Goal: Information Seeking & Learning: Check status

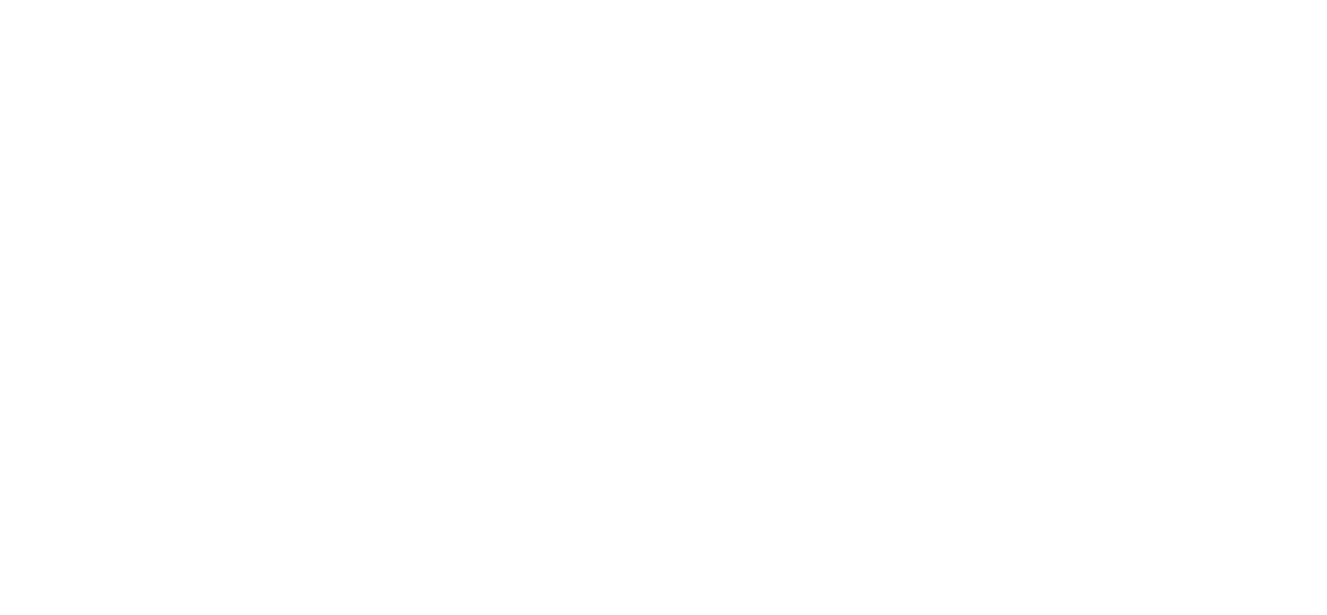
drag, startPoint x: 1255, startPoint y: 41, endPoint x: 771, endPoint y: 30, distance: 484.6
click at [771, 6] on html "GANA 1 MES GRATIS EN TU SUSCRIPCIÓN AQUÍ ¿Recuerdas cómo empezó tu restaurante?…" at bounding box center [663, 3] width 1327 height 6
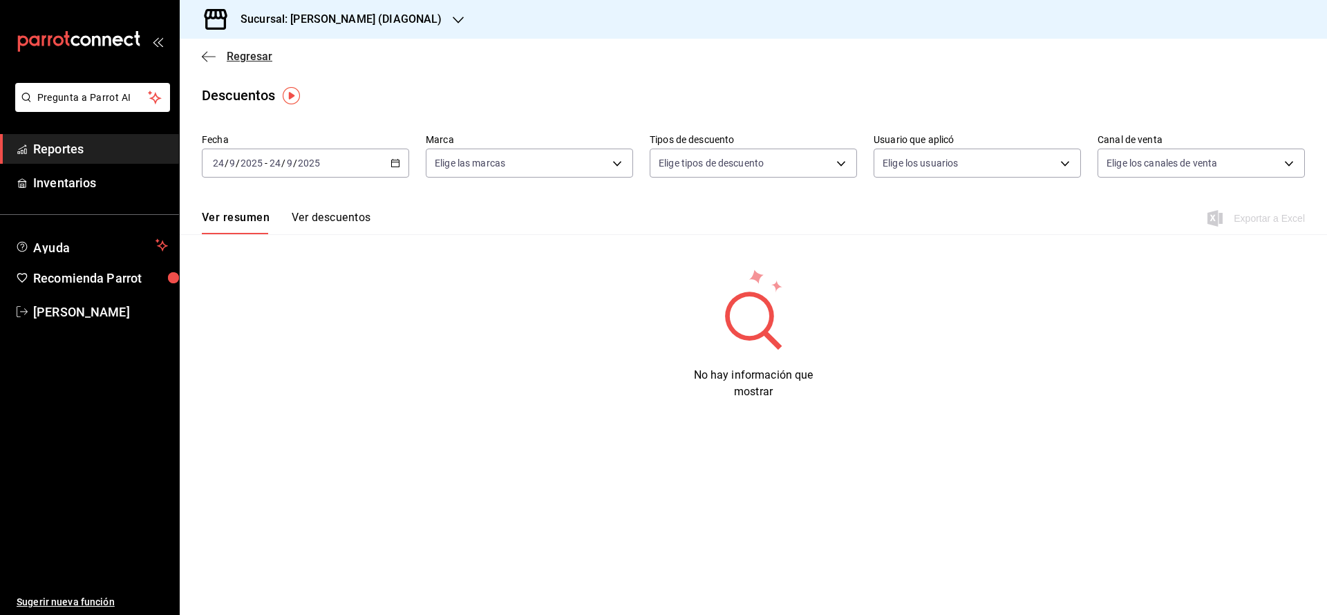
click at [246, 52] on div "Regresar" at bounding box center [753, 56] width 1147 height 35
click at [246, 52] on span "Regresar" at bounding box center [250, 56] width 46 height 13
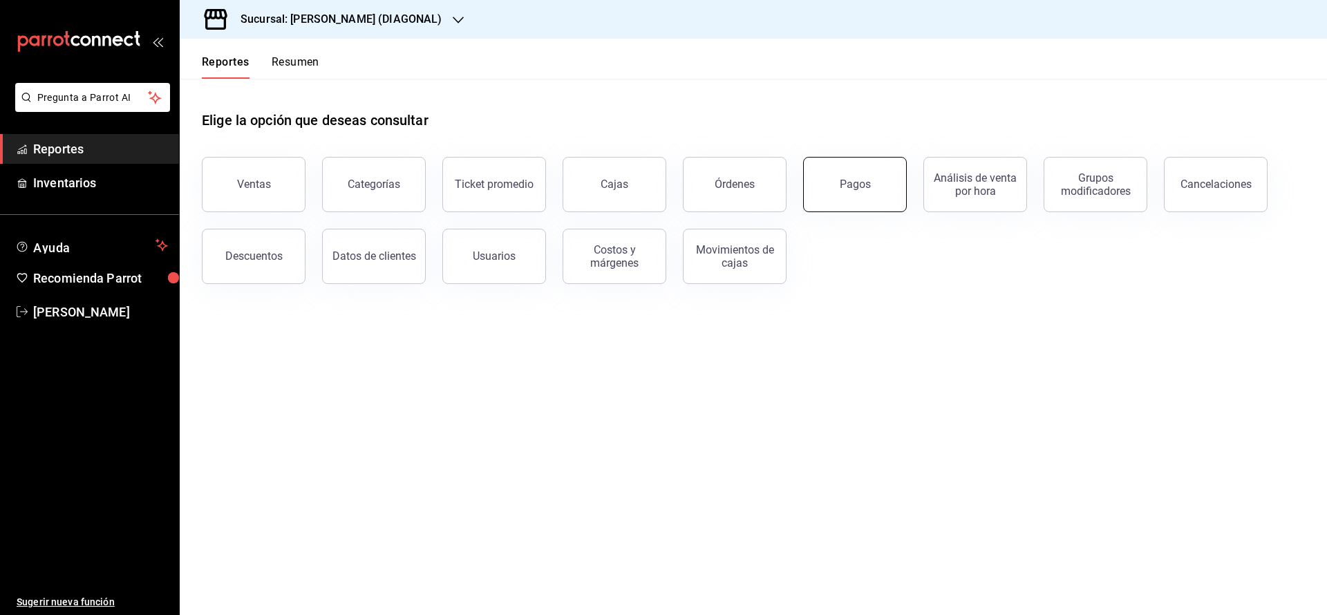
click at [852, 187] on div "Pagos" at bounding box center [855, 184] width 31 height 13
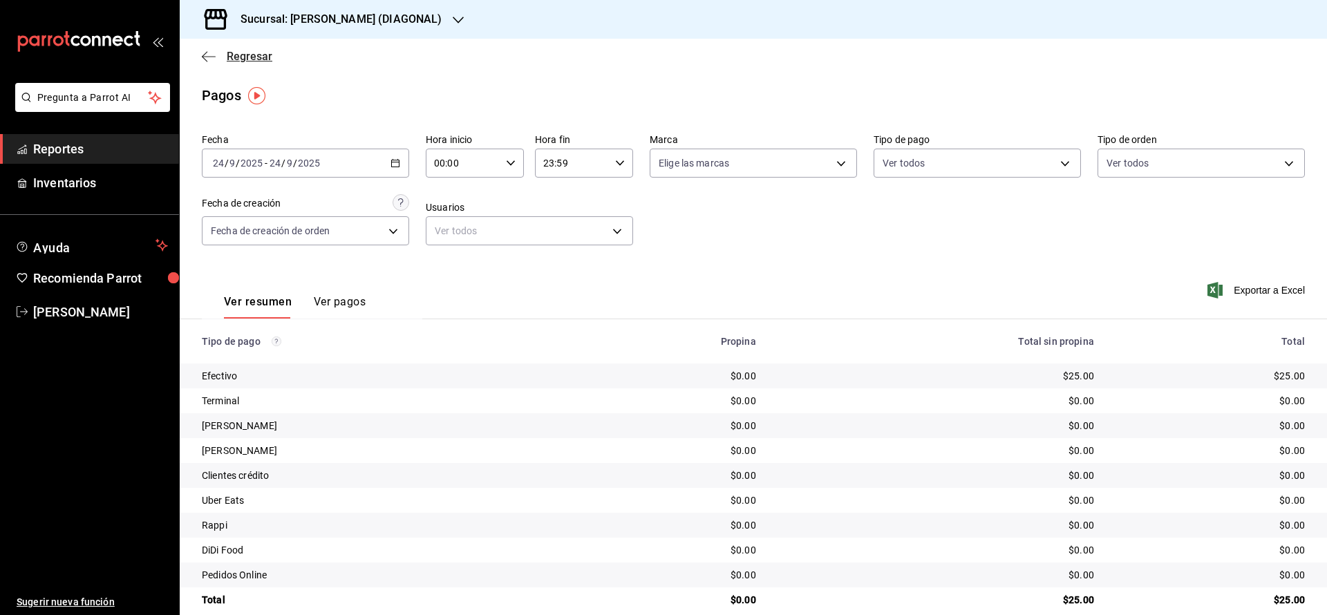
click at [261, 59] on span "Regresar" at bounding box center [250, 56] width 46 height 13
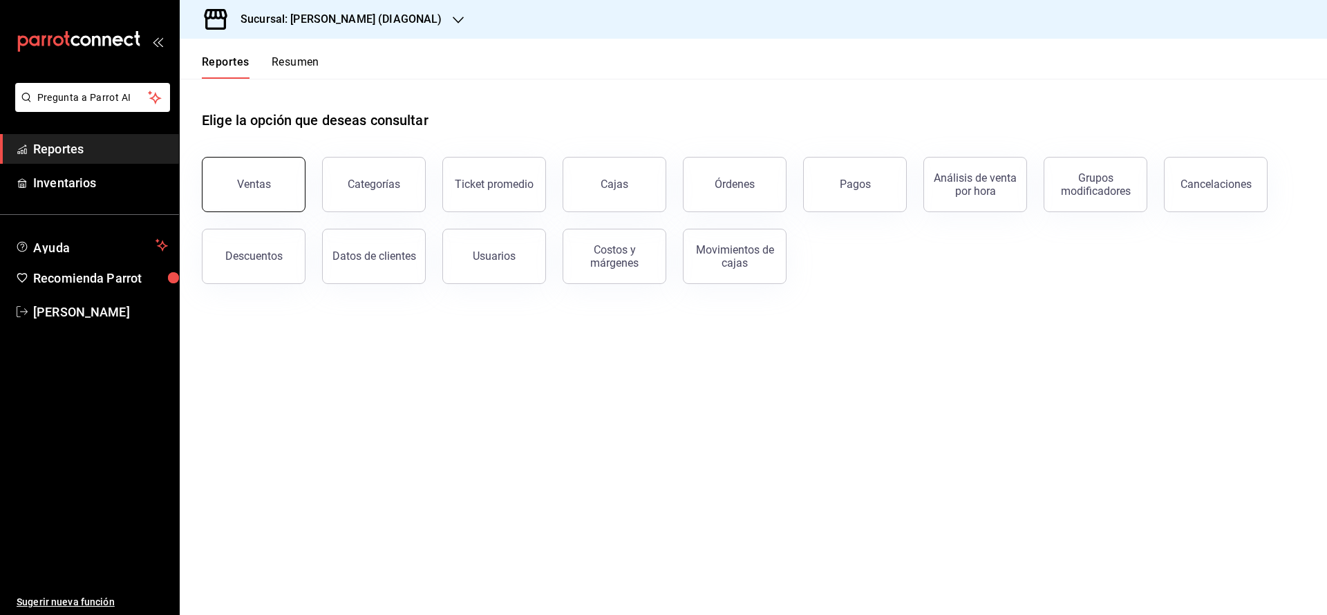
click at [249, 197] on button "Ventas" at bounding box center [254, 184] width 104 height 55
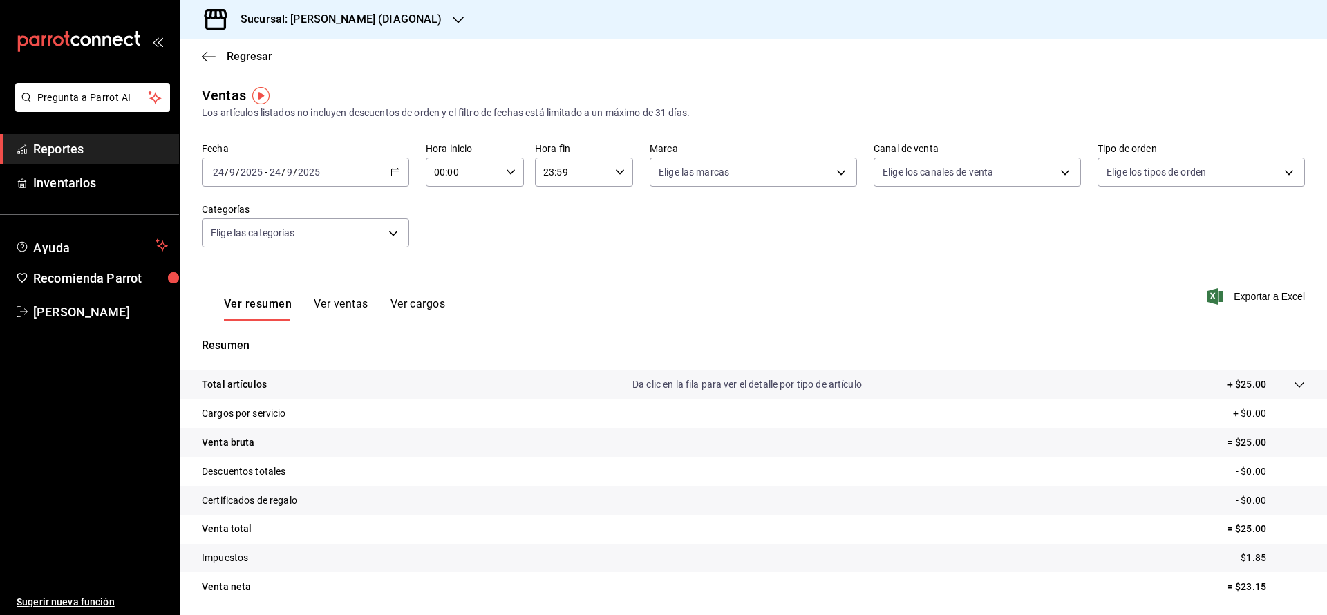
click at [357, 168] on div "[DATE] [DATE] - [DATE] [DATE]" at bounding box center [305, 172] width 207 height 29
click at [278, 245] on span "Ayer" at bounding box center [267, 245] width 107 height 15
click at [363, 302] on button "Ver ventas" at bounding box center [341, 308] width 55 height 23
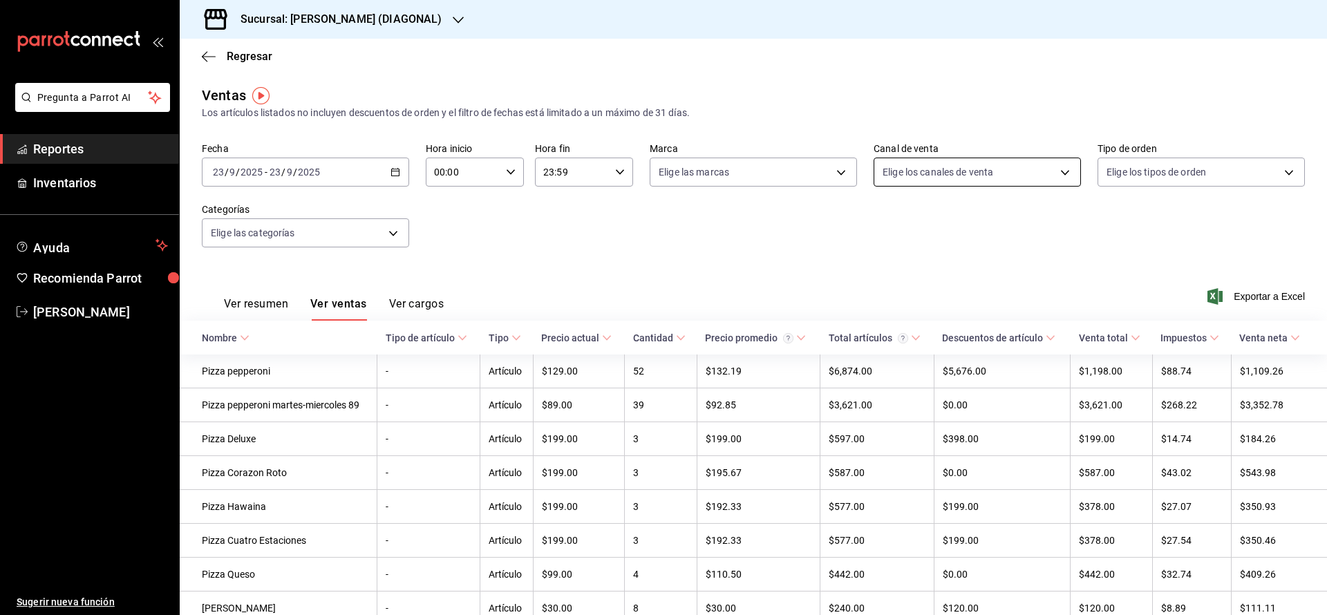
click at [889, 170] on body "Pregunta a Parrot AI Reportes Inventarios Ayuda Recomienda Parrot [PERSON_NAME]…" at bounding box center [663, 307] width 1327 height 615
click at [878, 271] on input "checkbox" at bounding box center [879, 272] width 12 height 12
checkbox input "true"
type input "PARROT"
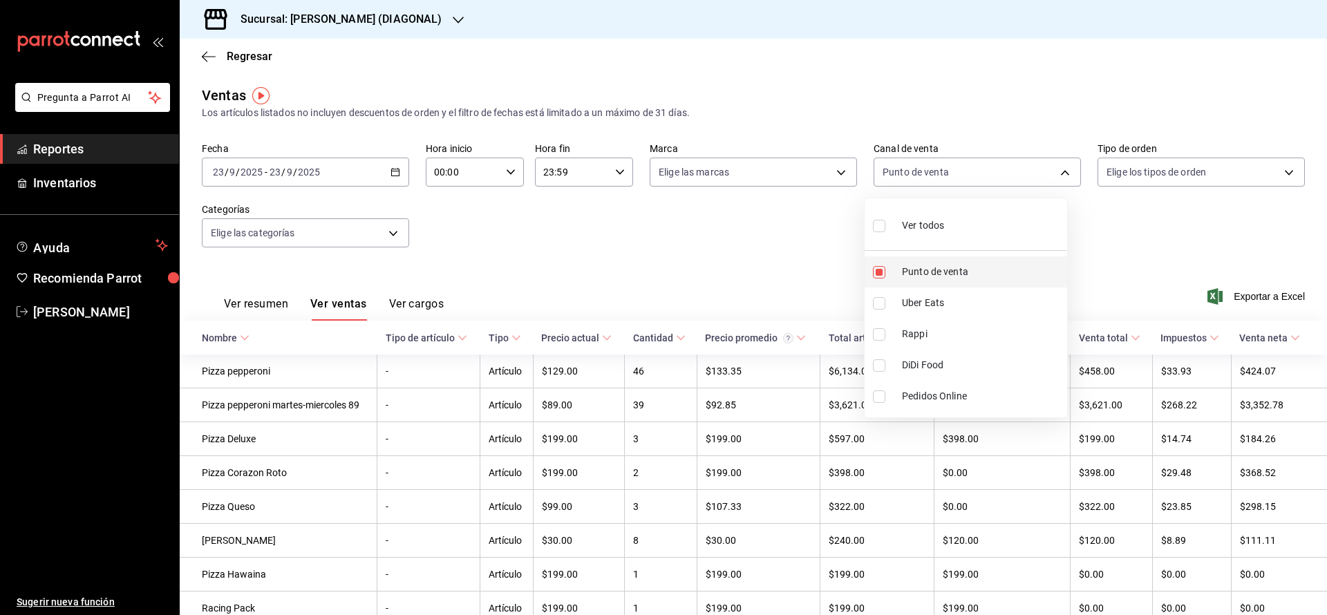
click at [878, 271] on input "checkbox" at bounding box center [879, 272] width 12 height 12
checkbox input "false"
click at [882, 305] on input "checkbox" at bounding box center [879, 303] width 12 height 12
checkbox input "true"
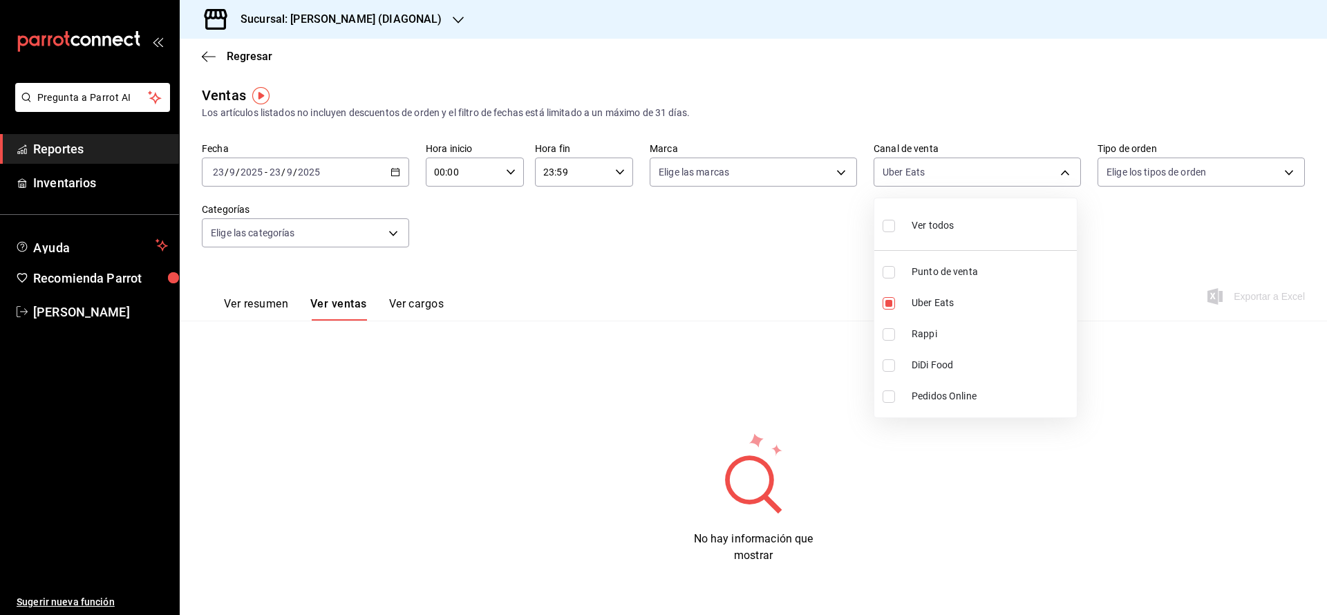
click at [892, 341] on li "Rappi" at bounding box center [975, 334] width 202 height 31
type input "UBER_EATS,RAPPI"
checkbox input "true"
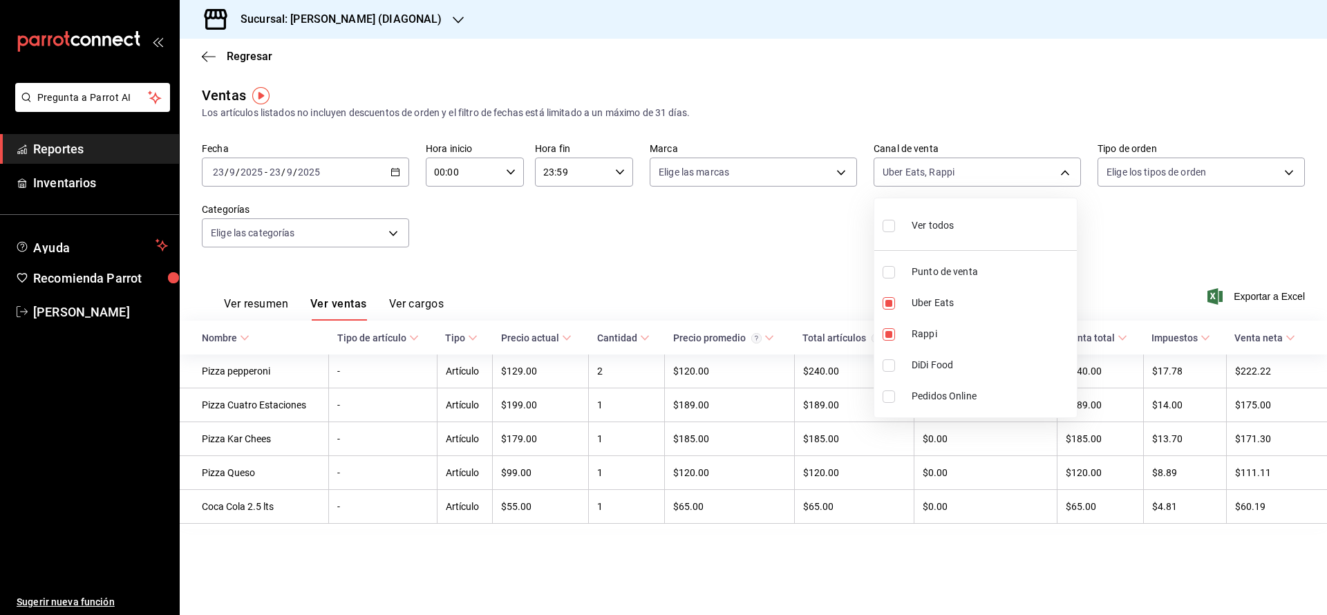
click at [255, 300] on div at bounding box center [663, 307] width 1327 height 615
click at [255, 300] on button "Ver resumen" at bounding box center [256, 308] width 64 height 23
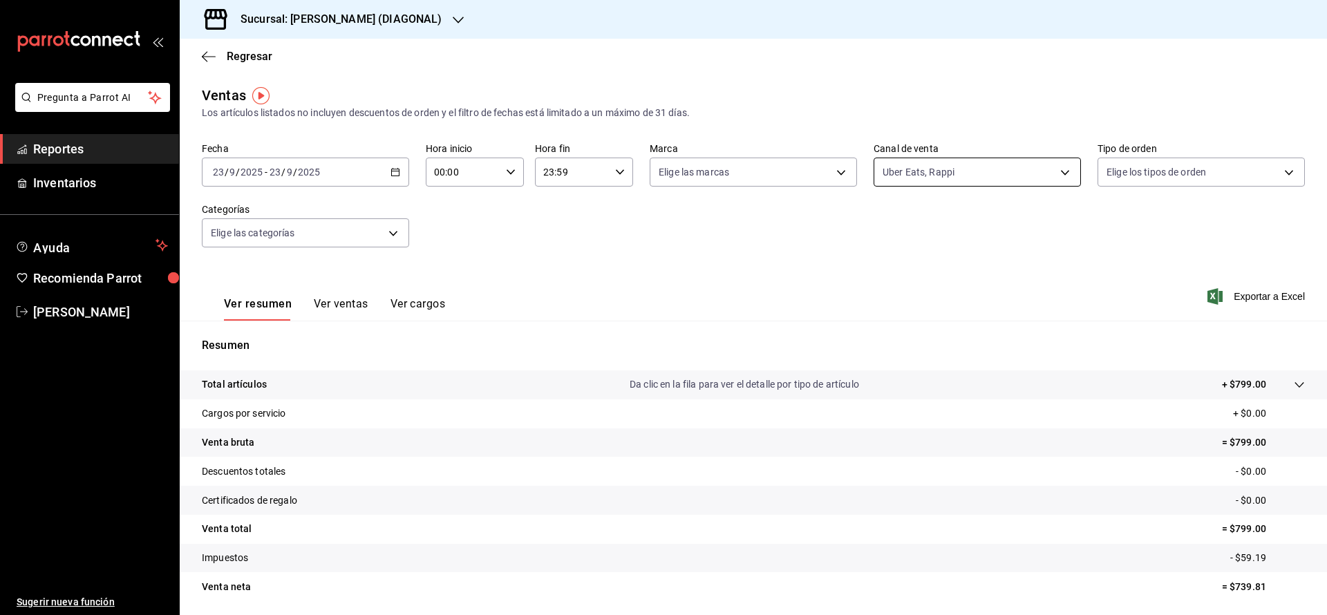
click at [1005, 182] on body "Pregunta a Parrot AI Reportes Inventarios Ayuda Recomienda Parrot [PERSON_NAME]…" at bounding box center [663, 307] width 1327 height 615
click at [1005, 182] on div at bounding box center [663, 307] width 1327 height 615
click at [964, 185] on body "Pregunta a Parrot AI Reportes Inventarios Ayuda Recomienda Parrot [PERSON_NAME]…" at bounding box center [663, 307] width 1327 height 615
click at [880, 337] on input "checkbox" at bounding box center [879, 334] width 12 height 12
checkbox input "false"
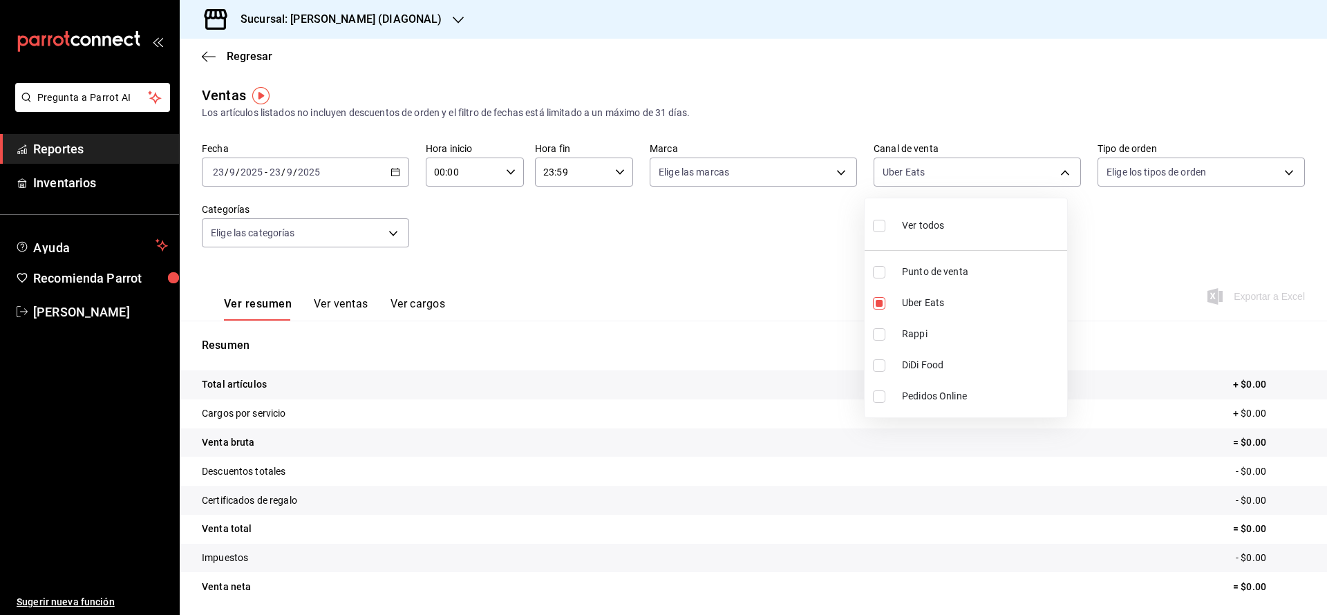
click at [876, 372] on li "DiDi Food" at bounding box center [966, 365] width 202 height 31
type input "UBER_EATS,DIDI_FOOD"
checkbox input "true"
click at [763, 319] on div at bounding box center [663, 307] width 1327 height 615
click at [891, 164] on body "Pregunta a Parrot AI Reportes Inventarios Ayuda Recomienda Parrot [PERSON_NAME]…" at bounding box center [663, 307] width 1327 height 615
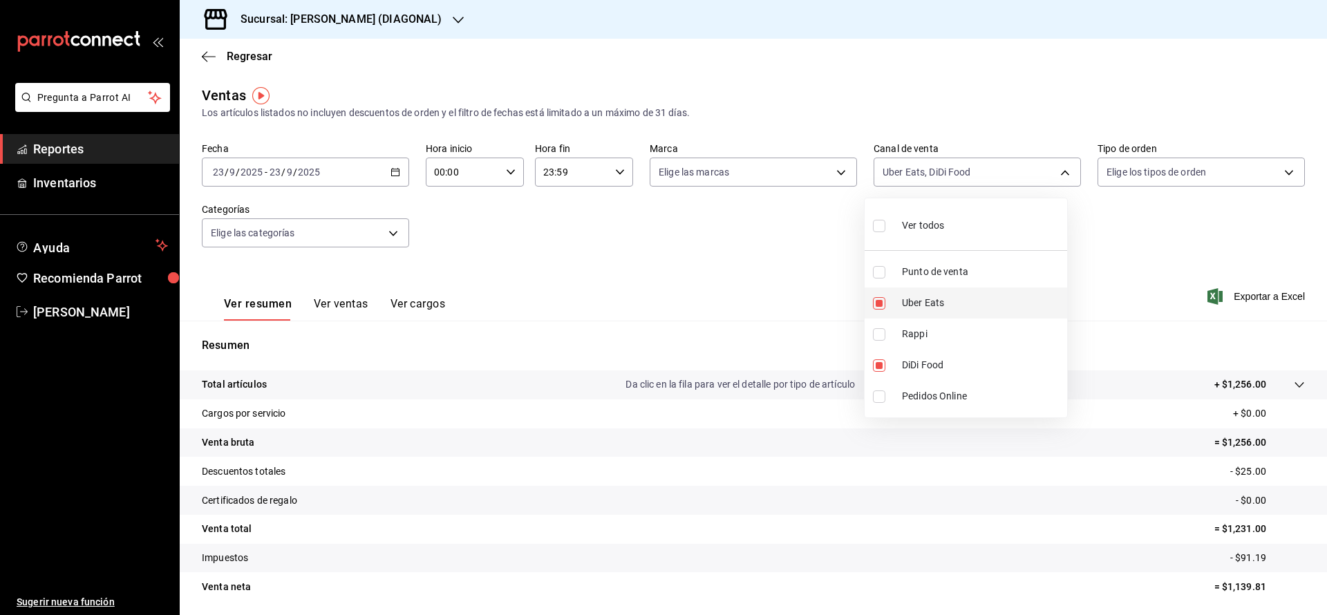
click at [881, 303] on input "checkbox" at bounding box center [879, 303] width 12 height 12
checkbox input "false"
type input "DIDI_FOOD"
click at [874, 330] on input "checkbox" at bounding box center [879, 334] width 12 height 12
checkbox input "true"
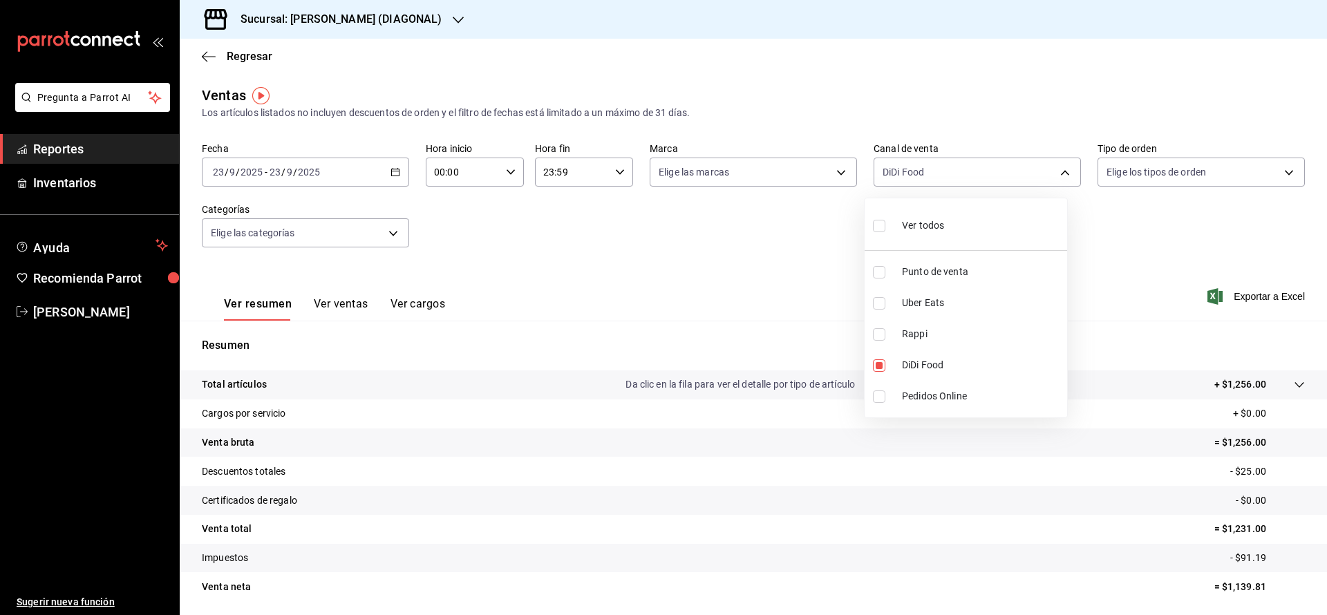
type input "DIDI_FOOD,RAPPI"
click at [768, 303] on div at bounding box center [663, 307] width 1327 height 615
click at [323, 307] on button "Ver ventas" at bounding box center [341, 308] width 55 height 23
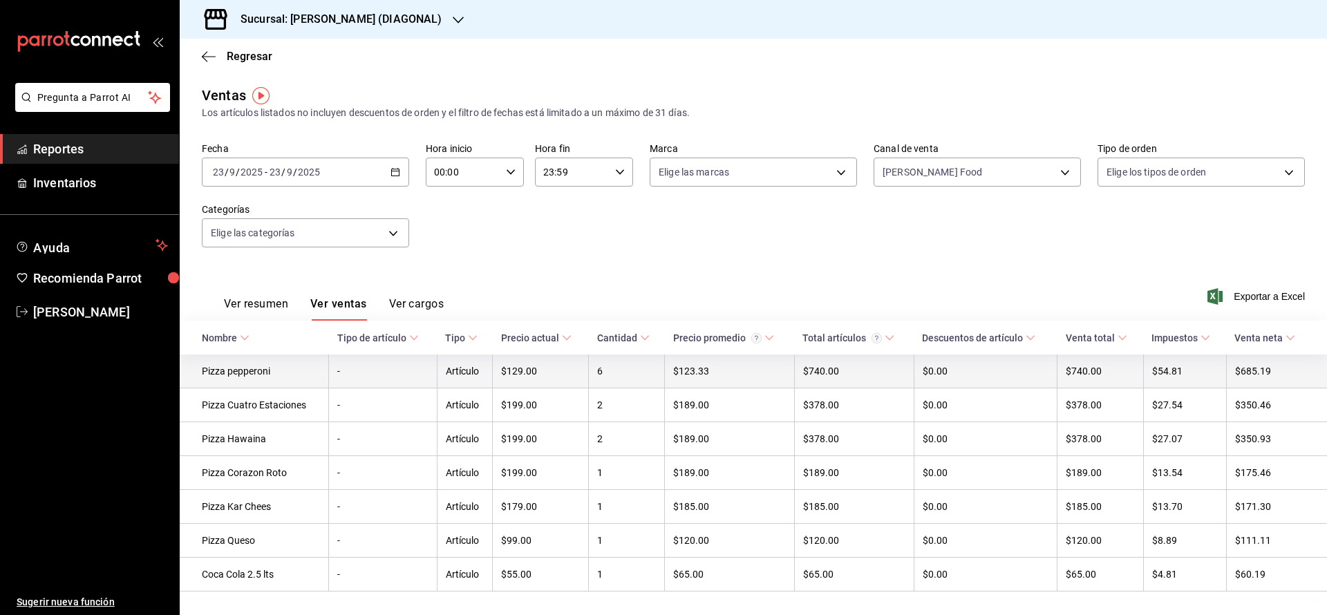
click at [628, 367] on td "6" at bounding box center [627, 372] width 76 height 34
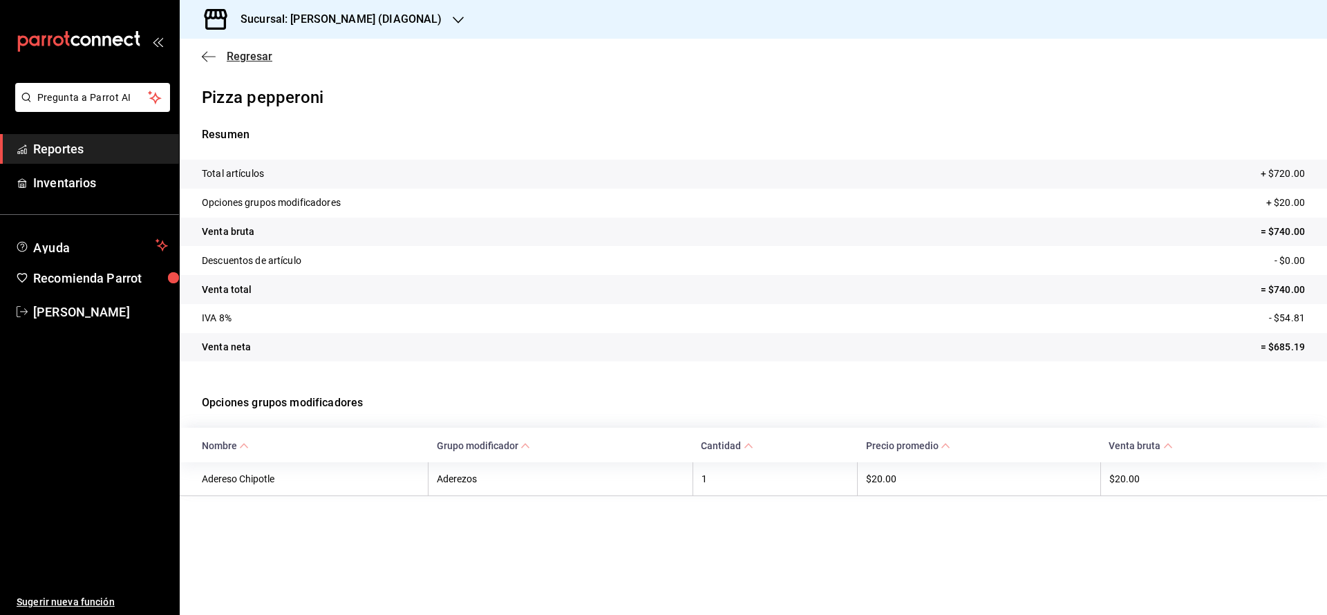
click at [245, 54] on span "Regresar" at bounding box center [250, 56] width 46 height 13
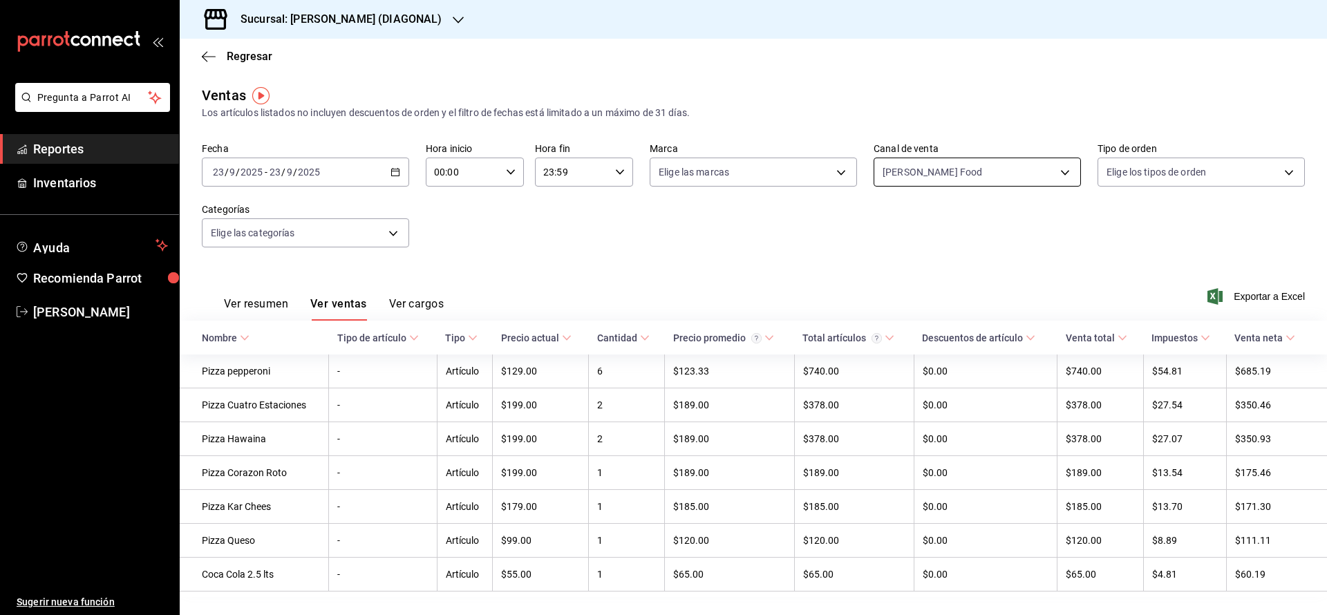
click at [909, 161] on body "Pregunta a Parrot AI Reportes Inventarios Ayuda Recomienda Parrot [PERSON_NAME]…" at bounding box center [663, 307] width 1327 height 615
click at [912, 336] on span "Rappi" at bounding box center [982, 334] width 160 height 15
type input "DIDI_FOOD"
checkbox input "false"
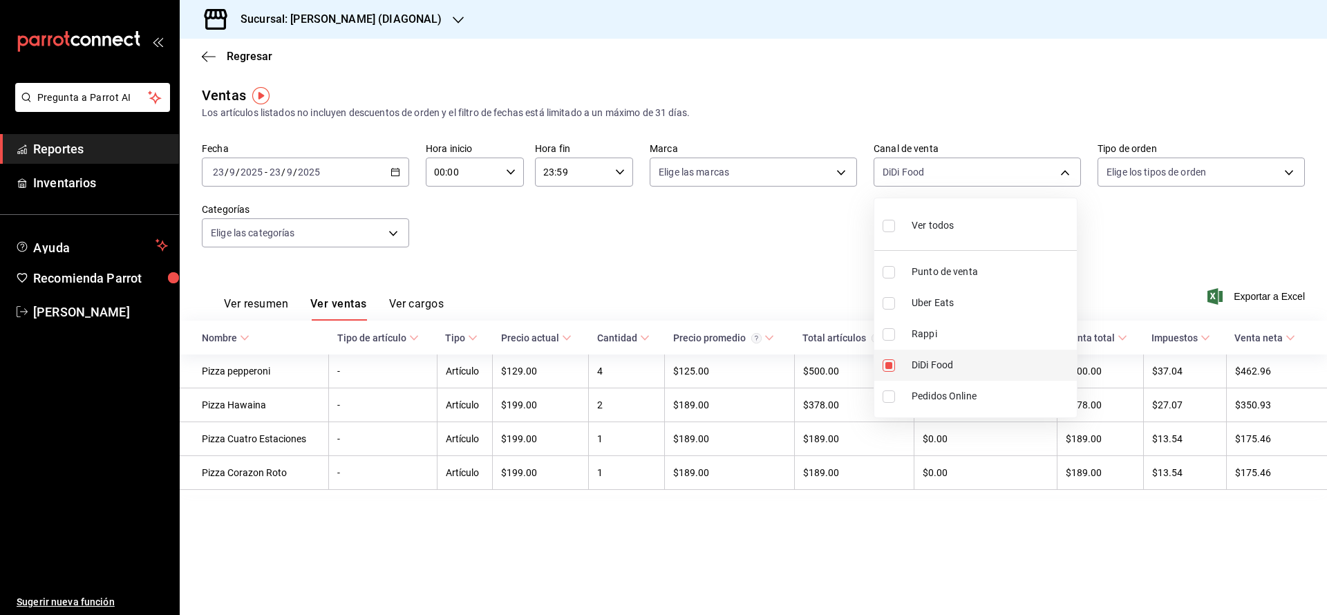
click at [886, 372] on li "DiDi Food" at bounding box center [975, 365] width 202 height 31
checkbox input "false"
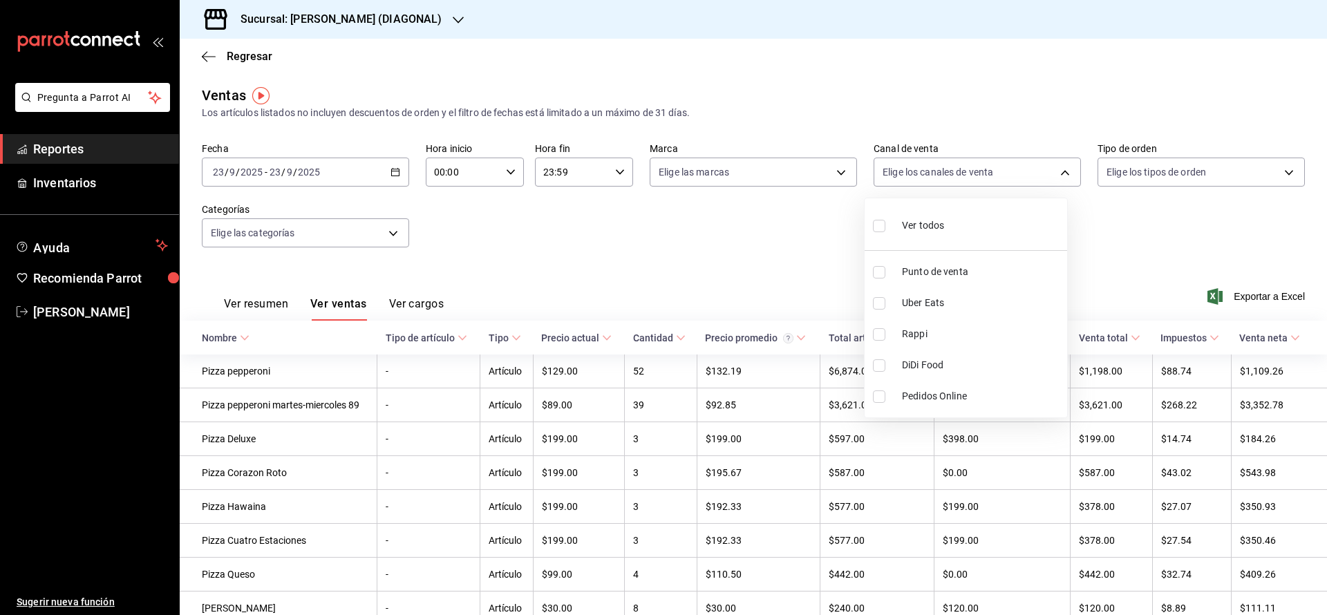
click at [878, 275] on input "checkbox" at bounding box center [879, 272] width 12 height 12
checkbox input "true"
type input "PARROT"
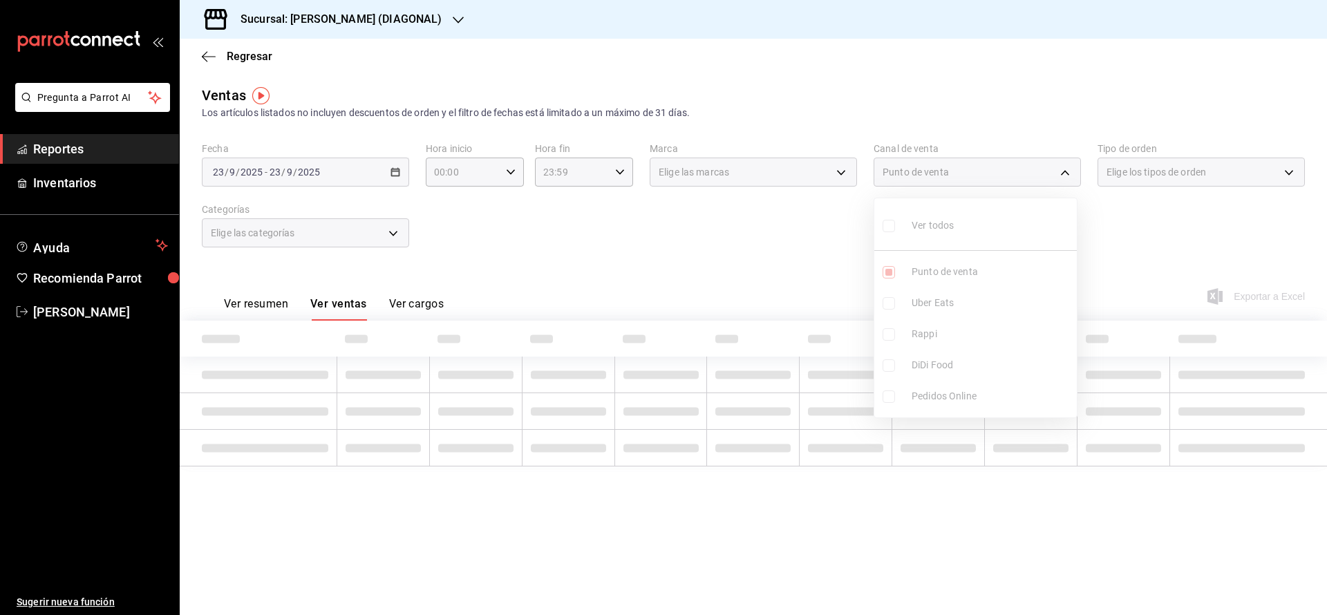
click at [653, 195] on div at bounding box center [663, 307] width 1327 height 615
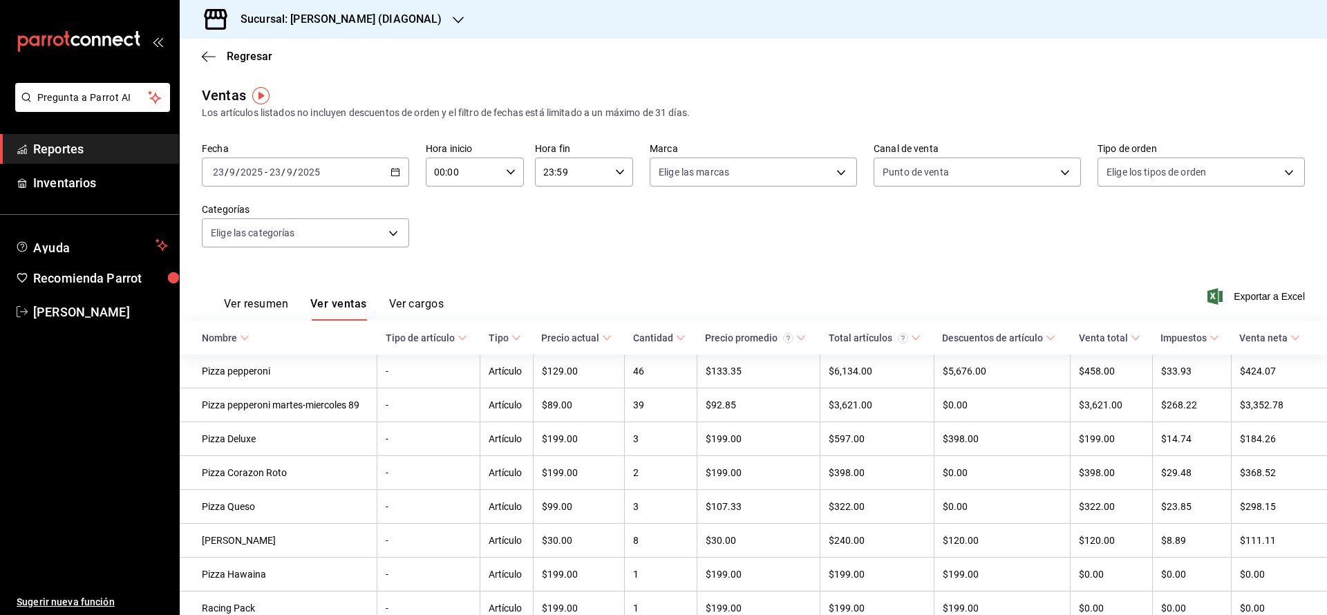
click at [608, 341] on icon at bounding box center [607, 338] width 10 height 10
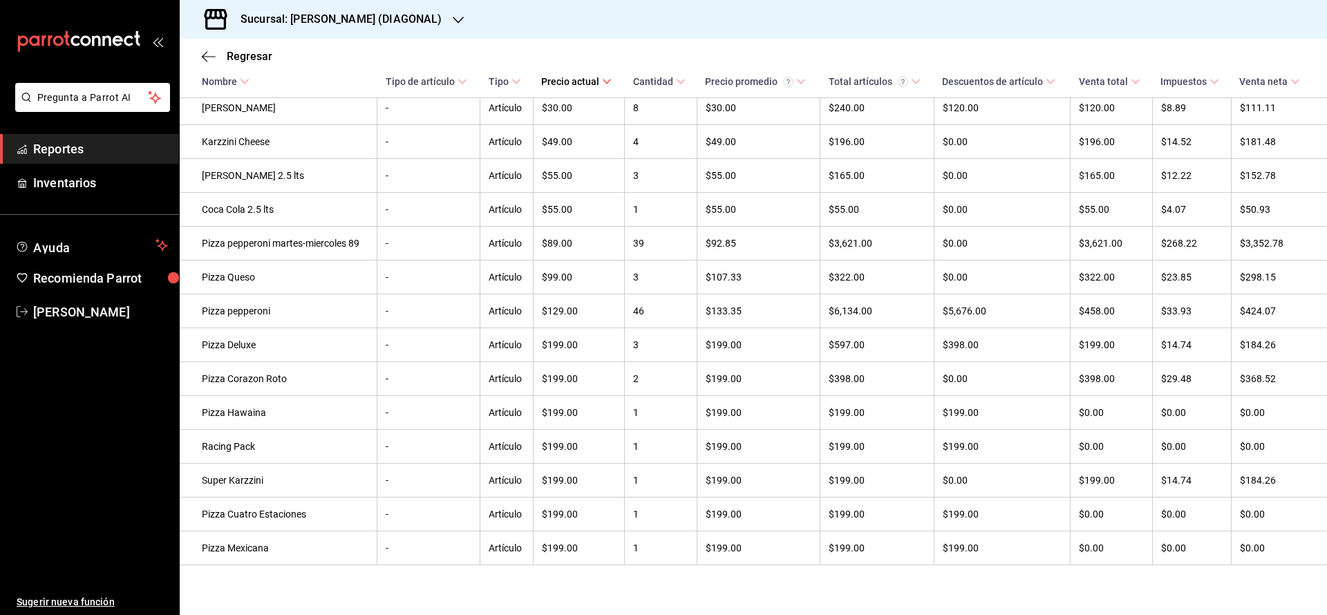
scroll to position [576, 0]
click at [266, 50] on span "Regresar" at bounding box center [250, 56] width 46 height 13
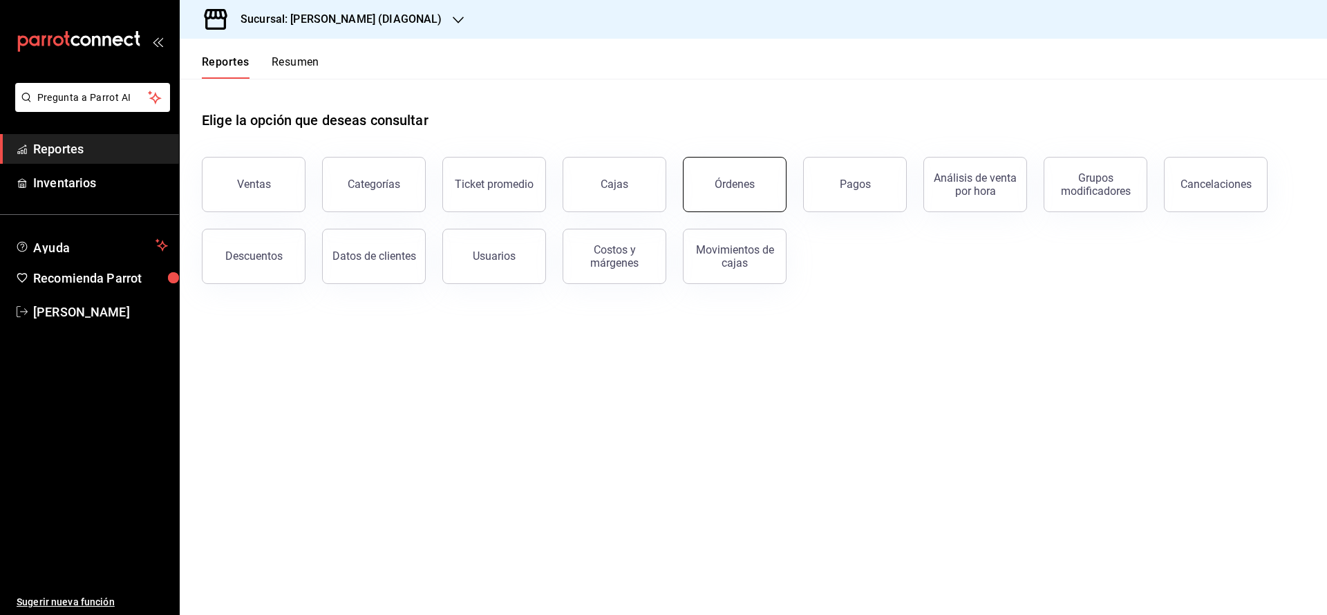
click at [773, 191] on button "Órdenes" at bounding box center [735, 184] width 104 height 55
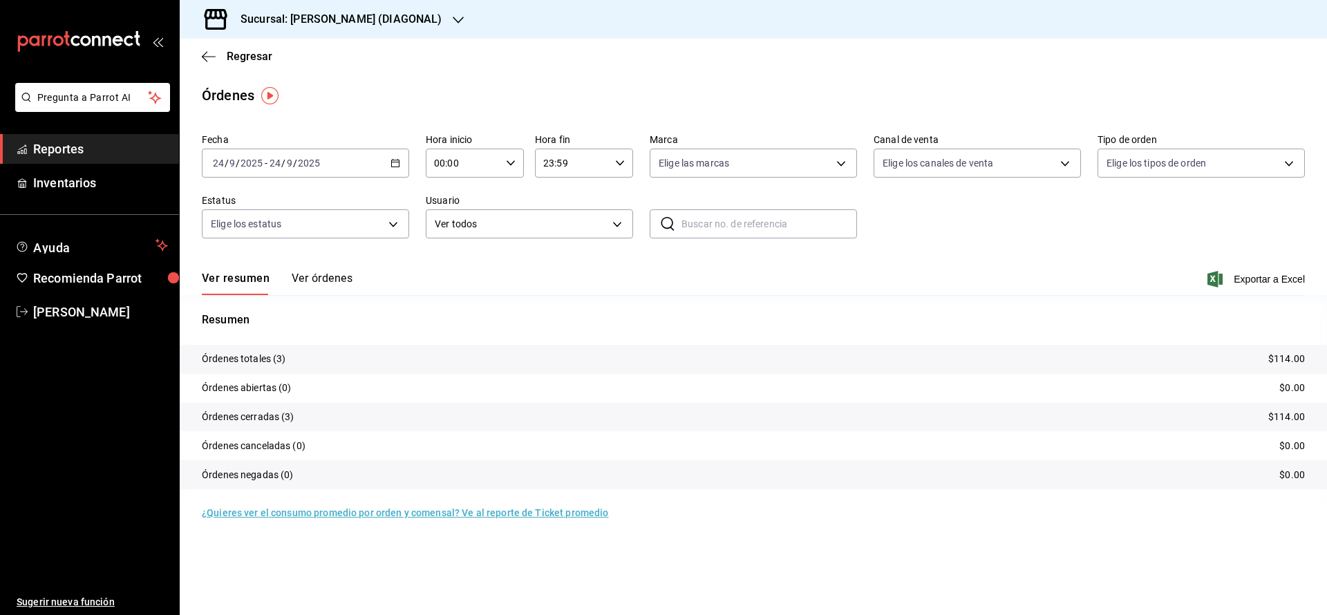
click at [381, 153] on div "[DATE] [DATE] - [DATE] [DATE]" at bounding box center [305, 163] width 207 height 29
click at [254, 229] on span "Ayer" at bounding box center [267, 236] width 107 height 15
click at [1260, 280] on span "Exportar a Excel" at bounding box center [1257, 279] width 95 height 17
